Goal: Information Seeking & Learning: Learn about a topic

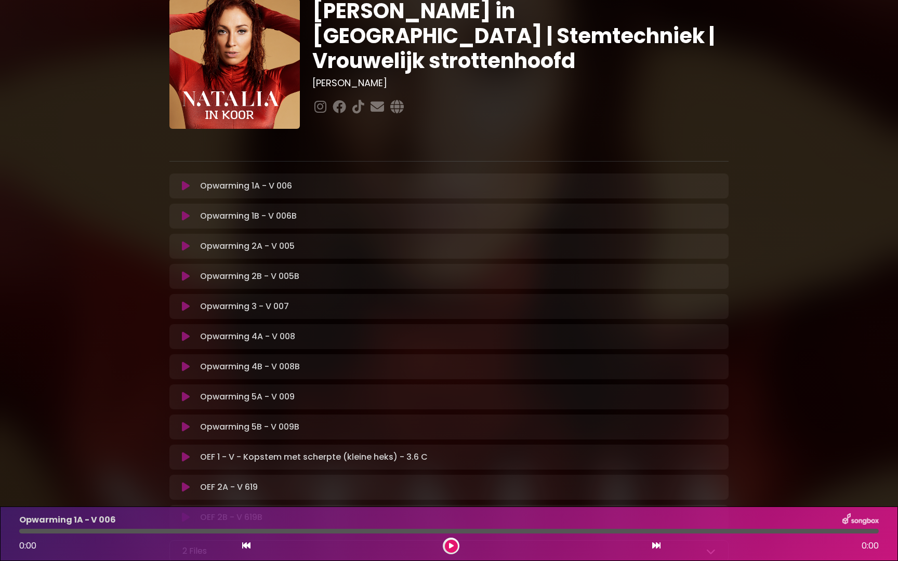
scroll to position [16, 0]
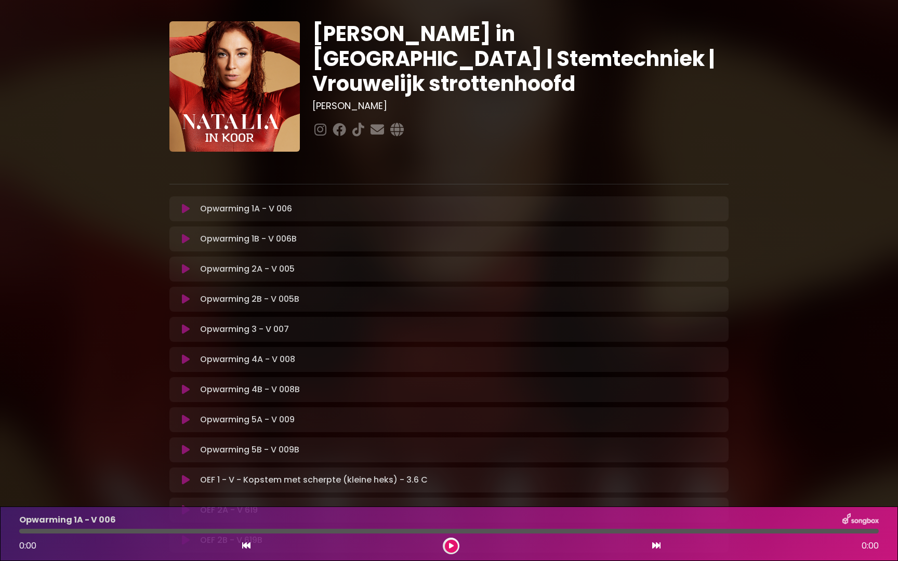
click at [189, 208] on icon at bounding box center [186, 209] width 8 height 10
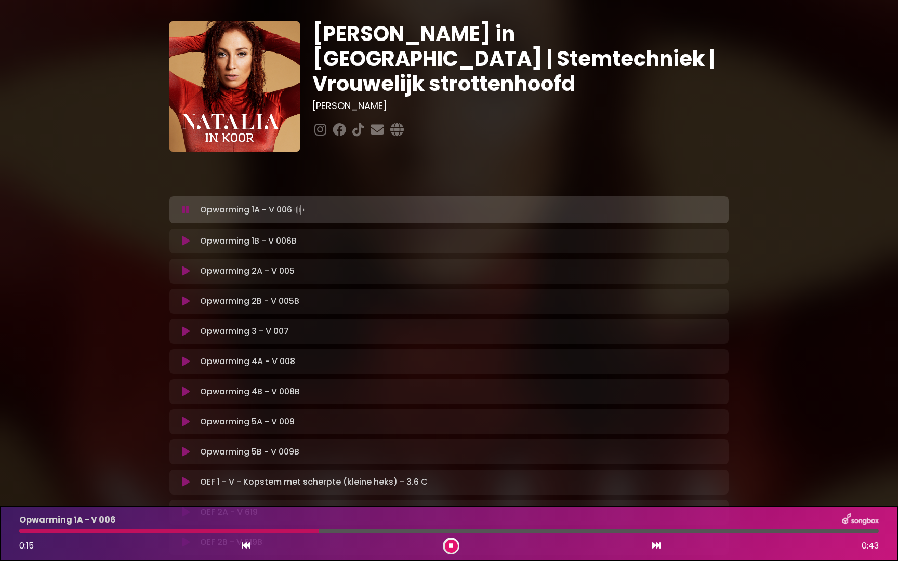
click at [184, 242] on icon at bounding box center [186, 241] width 8 height 10
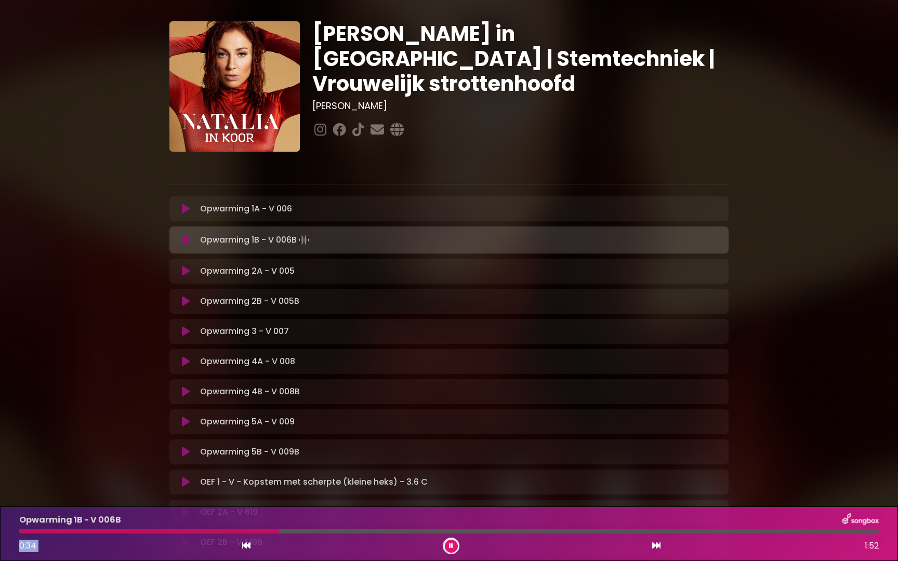
drag, startPoint x: 65, startPoint y: 529, endPoint x: 280, endPoint y: 541, distance: 214.9
click at [280, 541] on div "Opwarming 1B - V 006B 0:34 1:52" at bounding box center [449, 533] width 872 height 41
click at [185, 270] on icon at bounding box center [186, 271] width 8 height 10
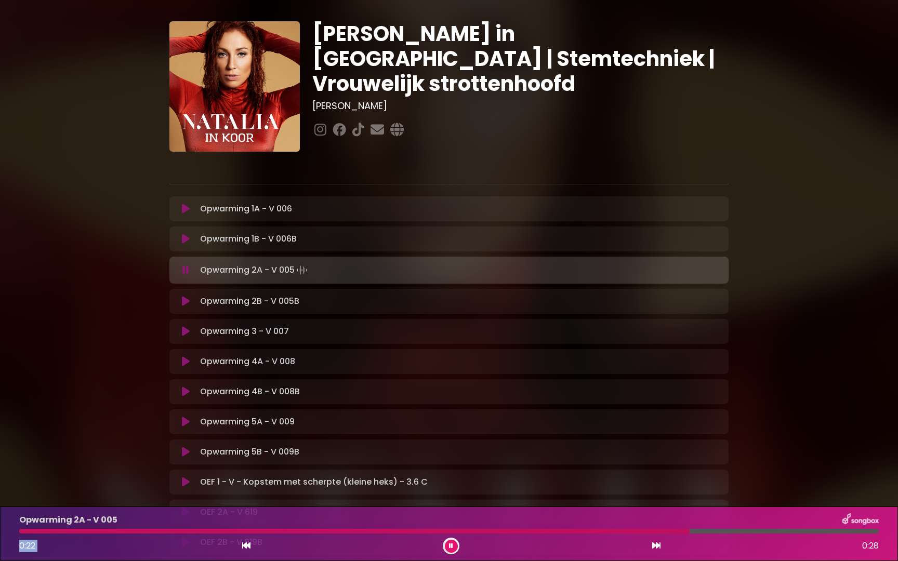
click at [184, 302] on icon at bounding box center [186, 301] width 8 height 10
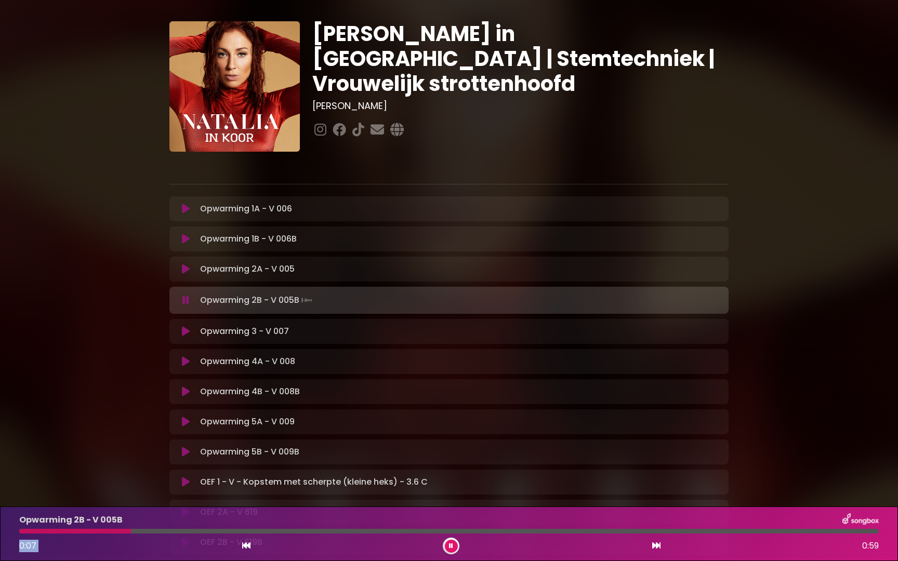
click at [187, 331] on icon at bounding box center [186, 331] width 8 height 10
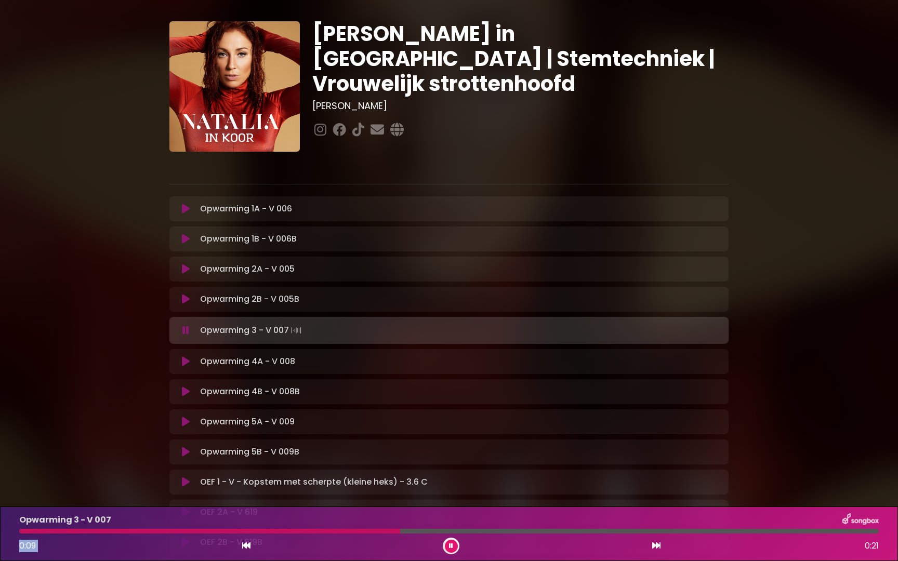
click at [183, 361] on icon at bounding box center [186, 361] width 8 height 10
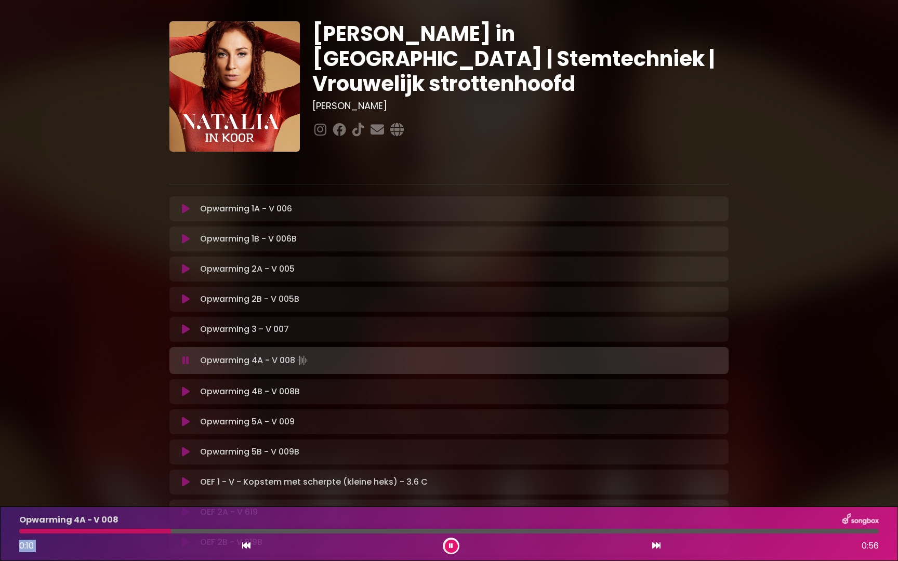
click at [187, 391] on icon at bounding box center [186, 392] width 8 height 10
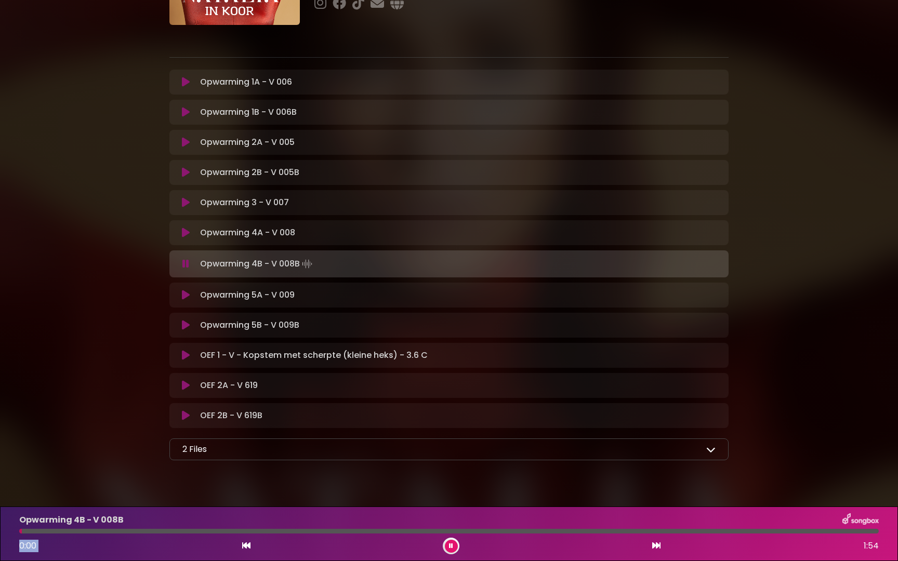
scroll to position [143, 0]
click at [184, 296] on icon at bounding box center [186, 294] width 8 height 10
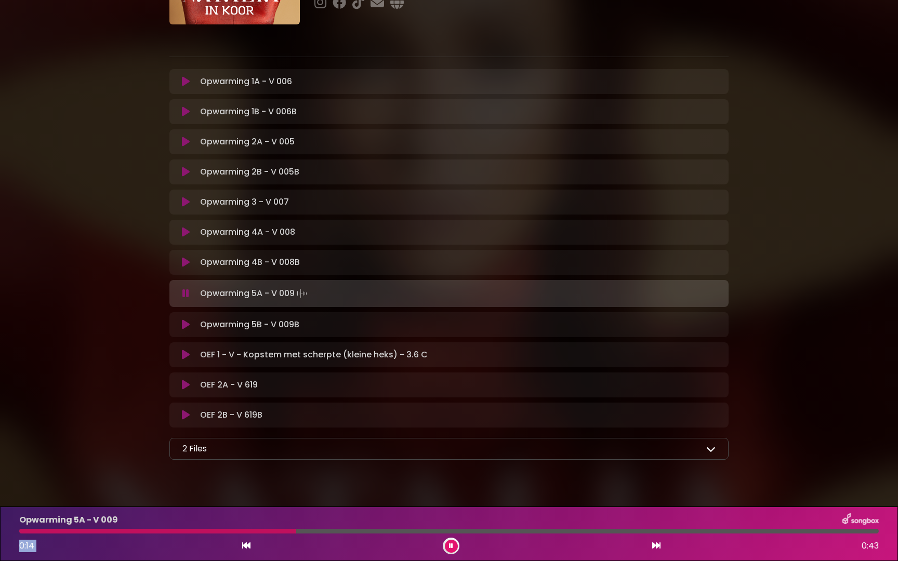
click at [188, 325] on icon at bounding box center [186, 325] width 8 height 10
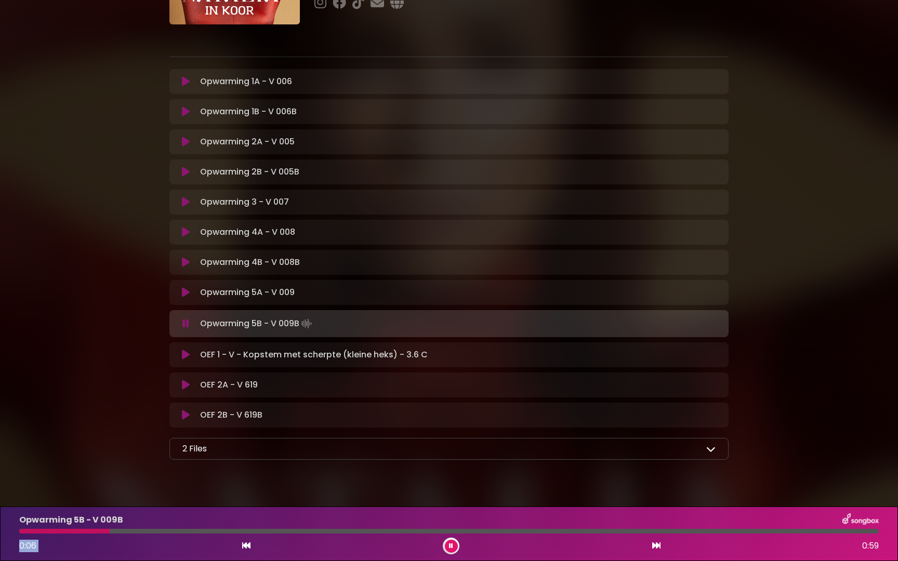
click at [184, 353] on icon at bounding box center [186, 355] width 8 height 10
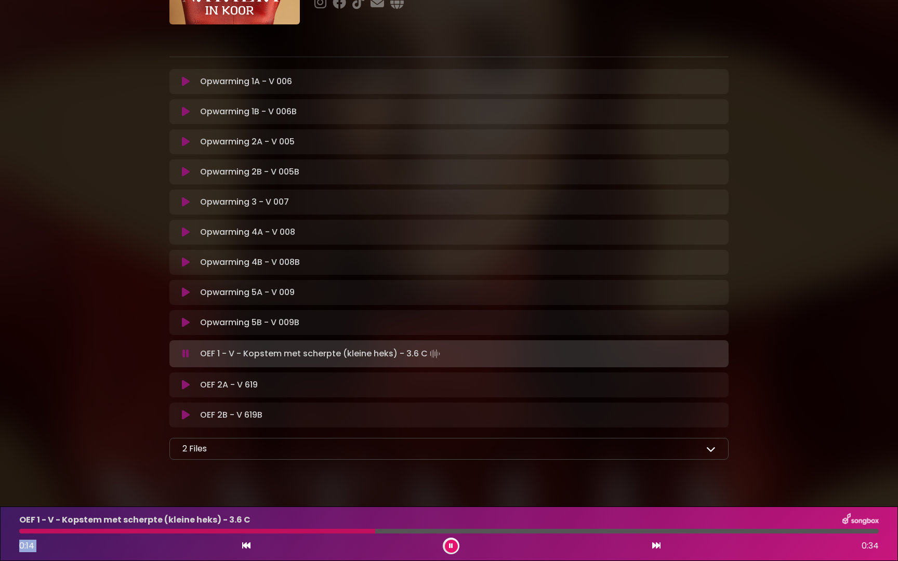
click at [184, 388] on icon at bounding box center [186, 385] width 8 height 10
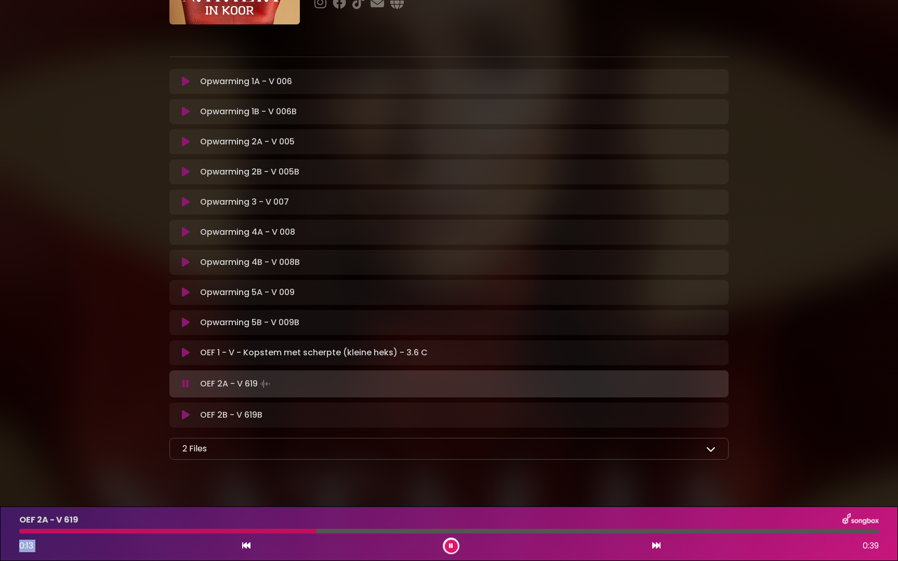
click at [187, 415] on icon at bounding box center [186, 415] width 8 height 10
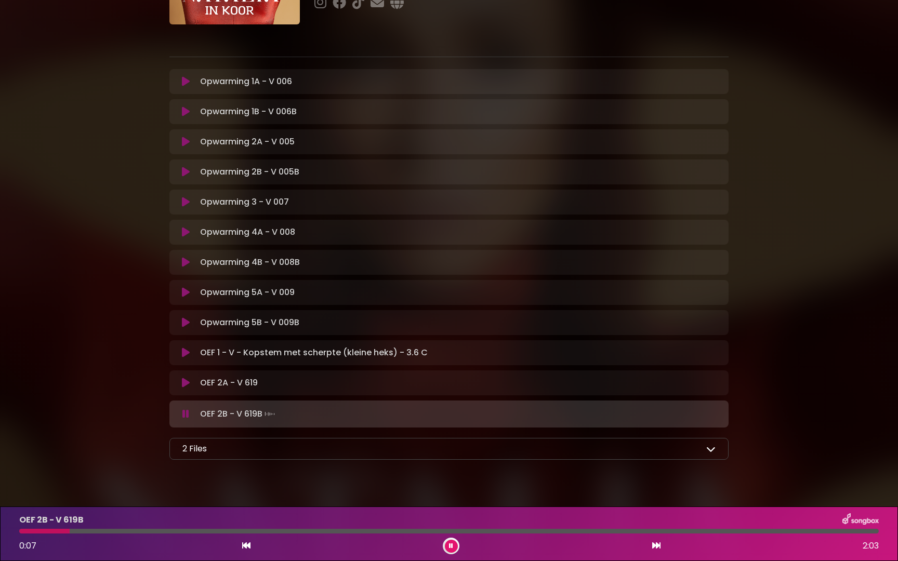
click at [266, 447] on div "2 Files" at bounding box center [448, 449] width 533 height 12
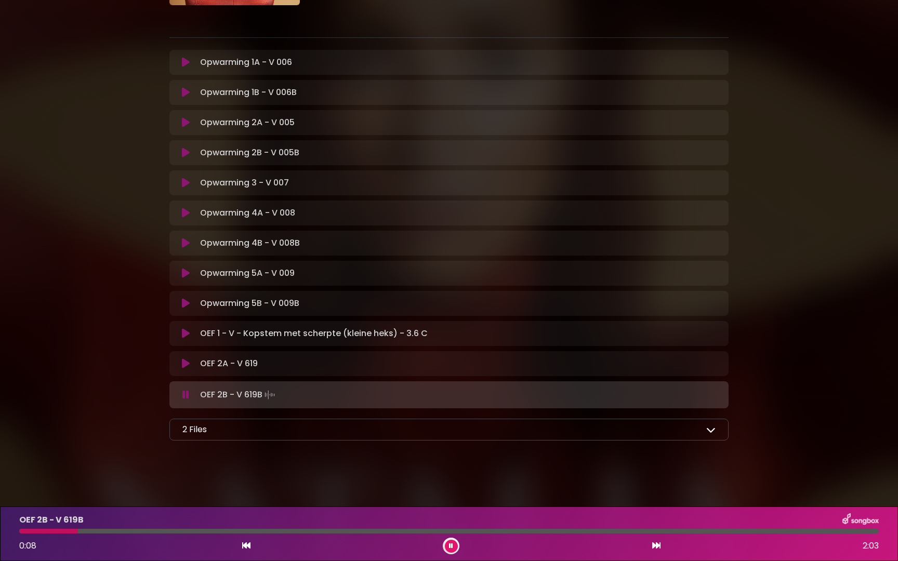
scroll to position [163, 0]
click at [712, 432] on icon at bounding box center [710, 429] width 9 height 9
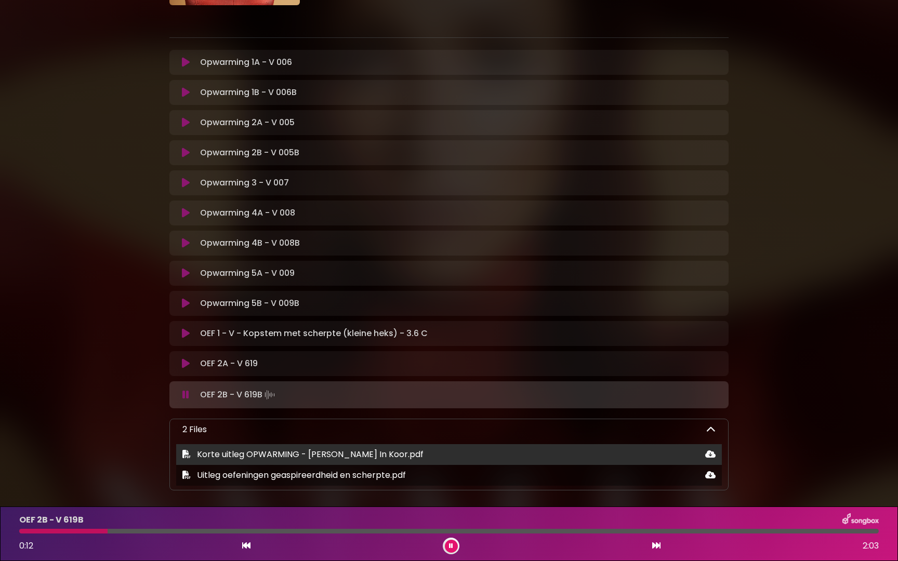
click at [327, 455] on span "Korte uitleg OPWARMING - [PERSON_NAME] In Koor.pdf" at bounding box center [310, 454] width 227 height 12
click at [706, 454] on icon at bounding box center [710, 454] width 10 height 8
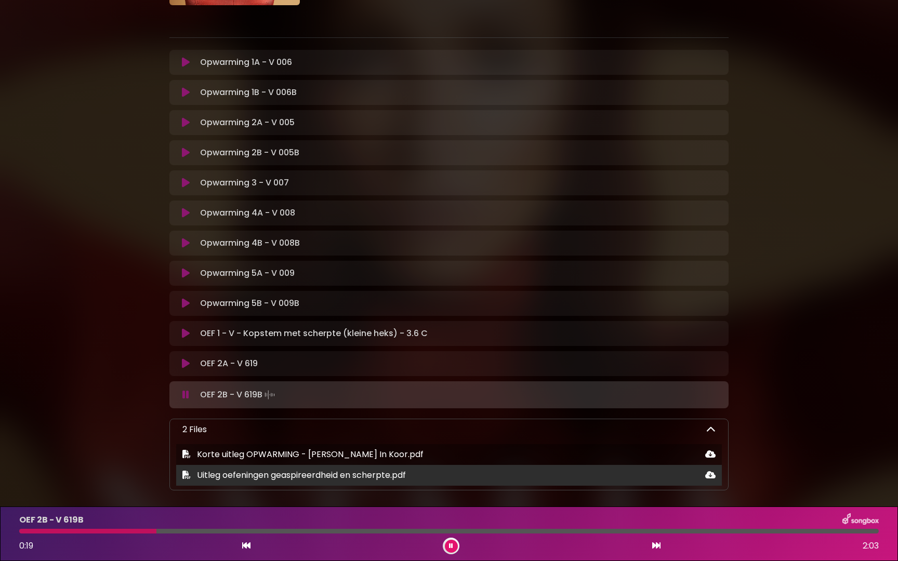
click at [709, 476] on icon at bounding box center [710, 475] width 10 height 8
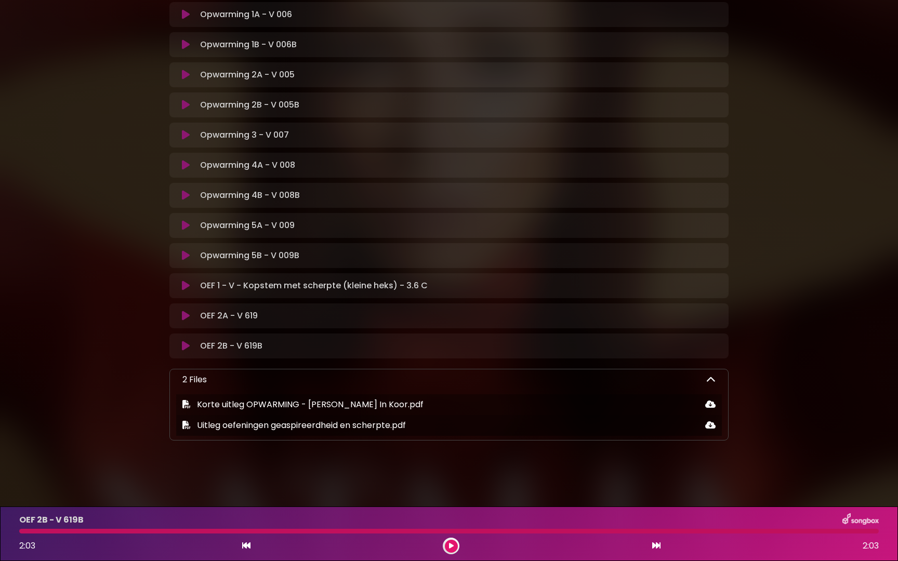
scroll to position [210, 0]
